Goal: Find specific page/section: Find specific page/section

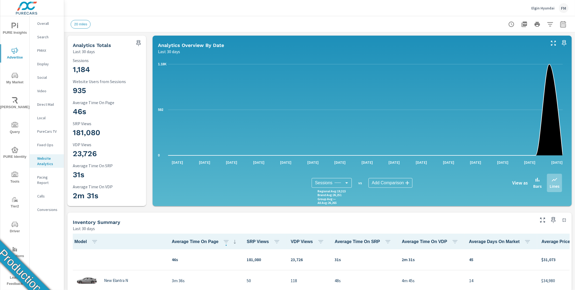
scroll to position [0, 0]
click at [563, 9] on div "FM" at bounding box center [564, 8] width 10 height 10
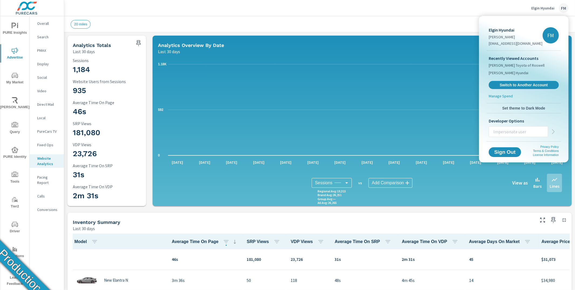
click at [514, 134] on input "text" at bounding box center [518, 132] width 59 height 14
paste input "[EMAIL_ADDRESS][DOMAIN_NAME]"
type input "[EMAIL_ADDRESS][DOMAIN_NAME]"
click at [555, 132] on icon "button" at bounding box center [553, 131] width 6 height 6
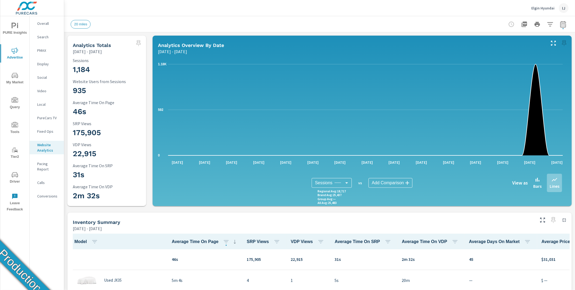
scroll to position [0, 0]
click at [565, 7] on div "IJ" at bounding box center [564, 8] width 10 height 10
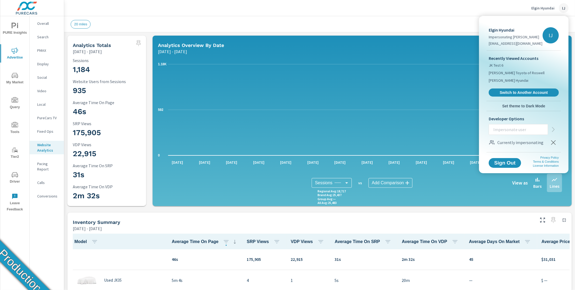
click at [565, 7] on div at bounding box center [287, 145] width 575 height 290
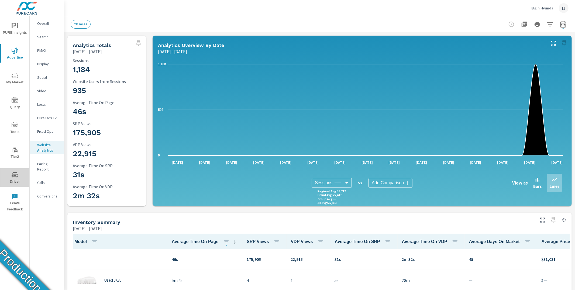
click at [21, 176] on span "Driver" at bounding box center [15, 177] width 26 height 13
